Goal: Entertainment & Leisure: Consume media (video, audio)

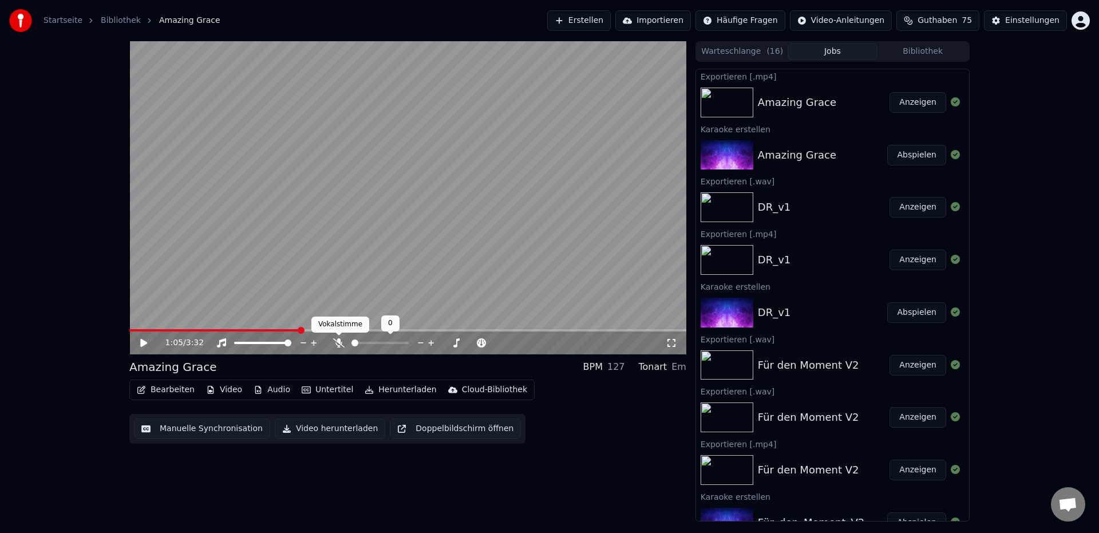
click at [338, 346] on icon at bounding box center [338, 342] width 11 height 9
click at [261, 333] on span at bounding box center [264, 330] width 7 height 7
click at [236, 331] on span at bounding box center [238, 330] width 7 height 7
click at [222, 332] on span at bounding box center [225, 330] width 7 height 7
click at [184, 333] on span at bounding box center [187, 330] width 7 height 7
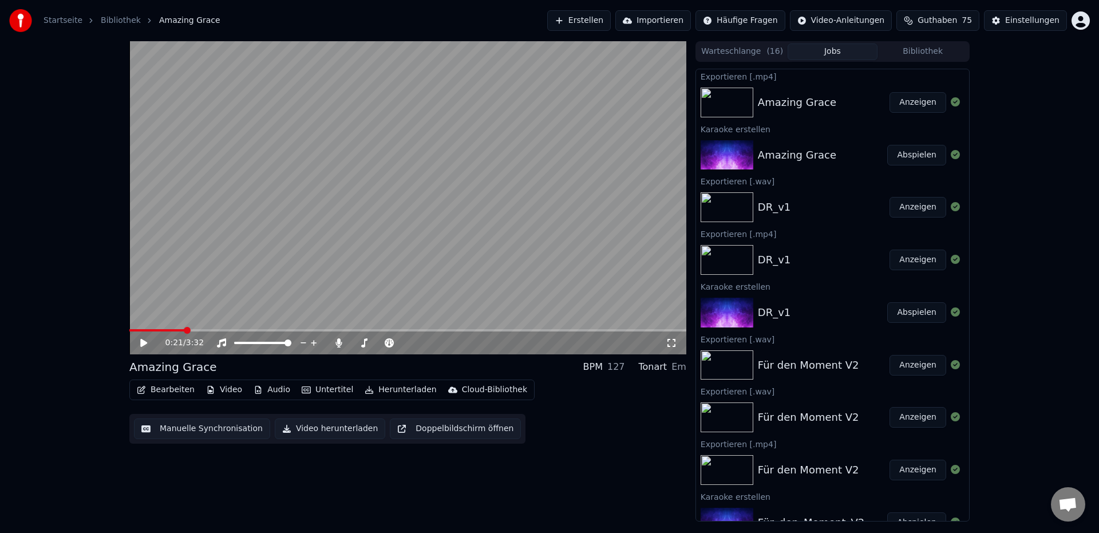
click at [144, 346] on icon at bounding box center [151, 342] width 27 height 9
click at [394, 233] on video at bounding box center [407, 197] width 557 height 313
click at [197, 330] on span at bounding box center [163, 330] width 68 height 2
click at [190, 330] on span at bounding box center [163, 330] width 68 height 2
click at [141, 345] on icon at bounding box center [143, 343] width 7 height 8
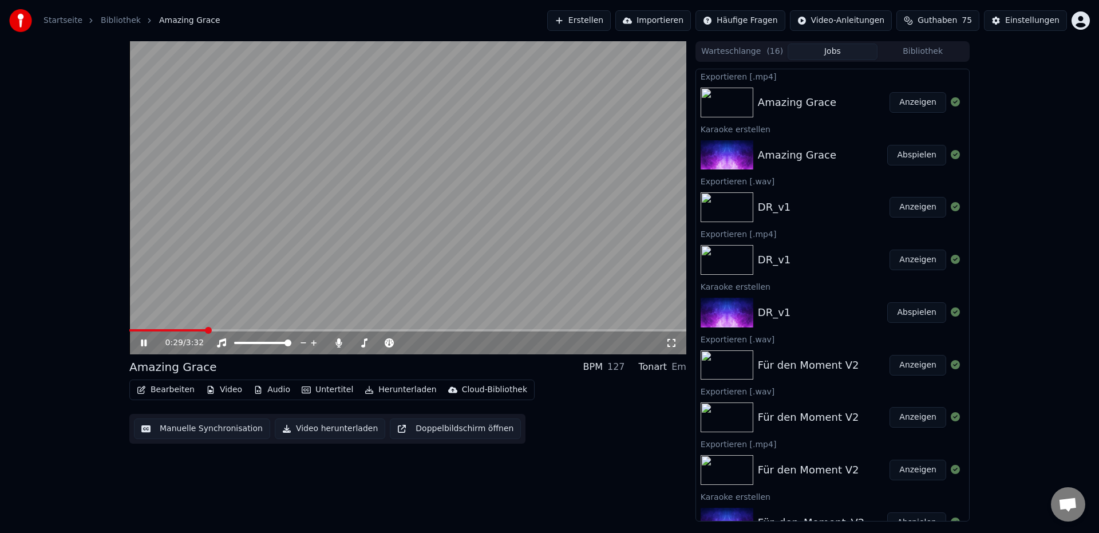
click at [332, 257] on video at bounding box center [407, 197] width 557 height 313
click at [200, 330] on span at bounding box center [164, 330] width 70 height 2
click at [298, 229] on video at bounding box center [407, 197] width 557 height 313
click at [205, 332] on div "0:31 / 3:32" at bounding box center [407, 342] width 557 height 23
click at [183, 332] on div "0:32 / 3:32" at bounding box center [407, 342] width 557 height 23
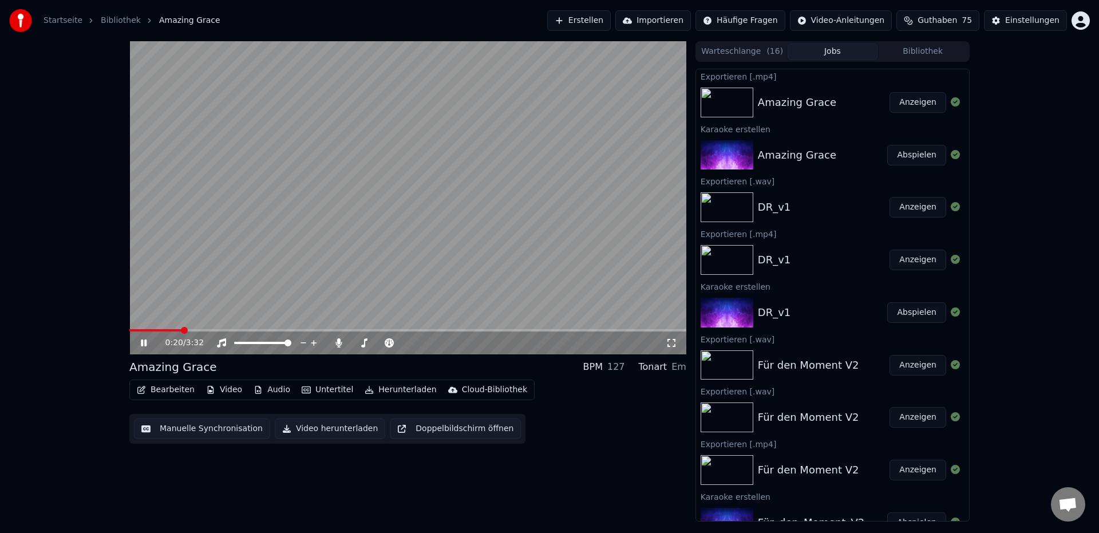
click at [181, 329] on span at bounding box center [155, 330] width 52 height 2
click at [367, 165] on video at bounding box center [407, 197] width 557 height 313
click at [373, 149] on video at bounding box center [407, 197] width 557 height 313
click at [385, 179] on video at bounding box center [407, 197] width 557 height 313
